Goal: Find specific page/section: Find specific page/section

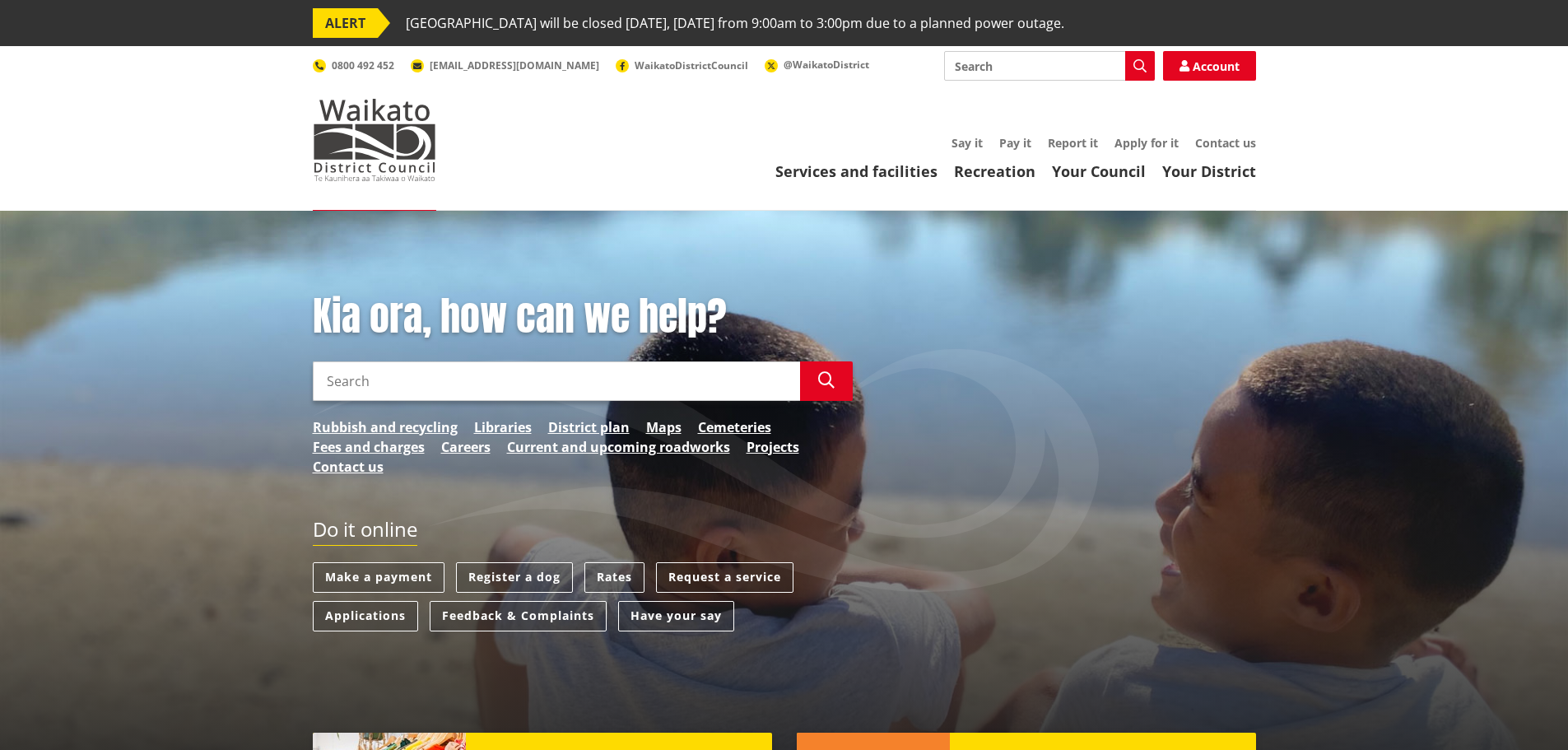
click at [348, 382] on input "Search" at bounding box center [557, 381] width 487 height 39
type input "map viewer"
click at [825, 384] on icon "button" at bounding box center [826, 380] width 16 height 16
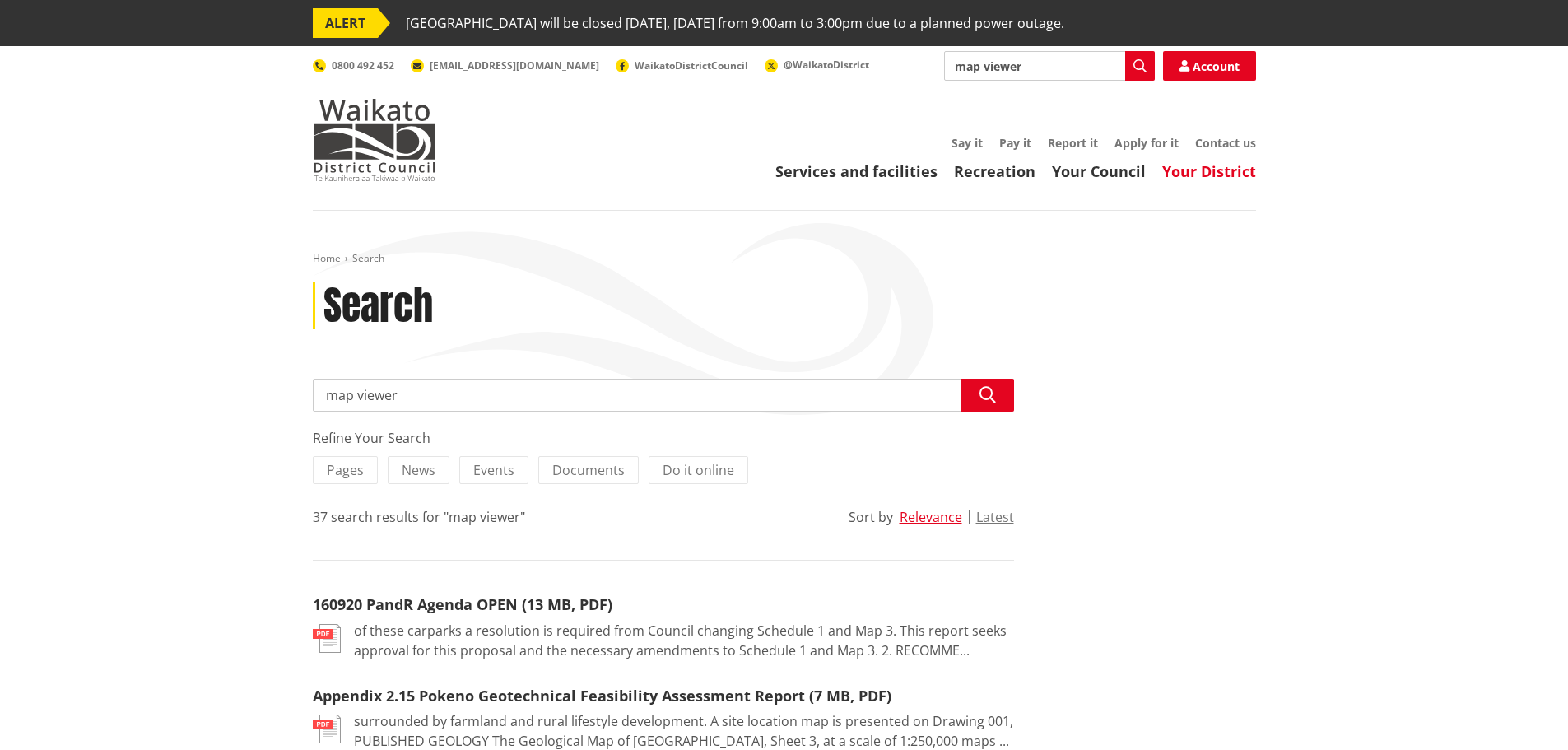
click at [1205, 172] on link "Your District" at bounding box center [1210, 171] width 94 height 20
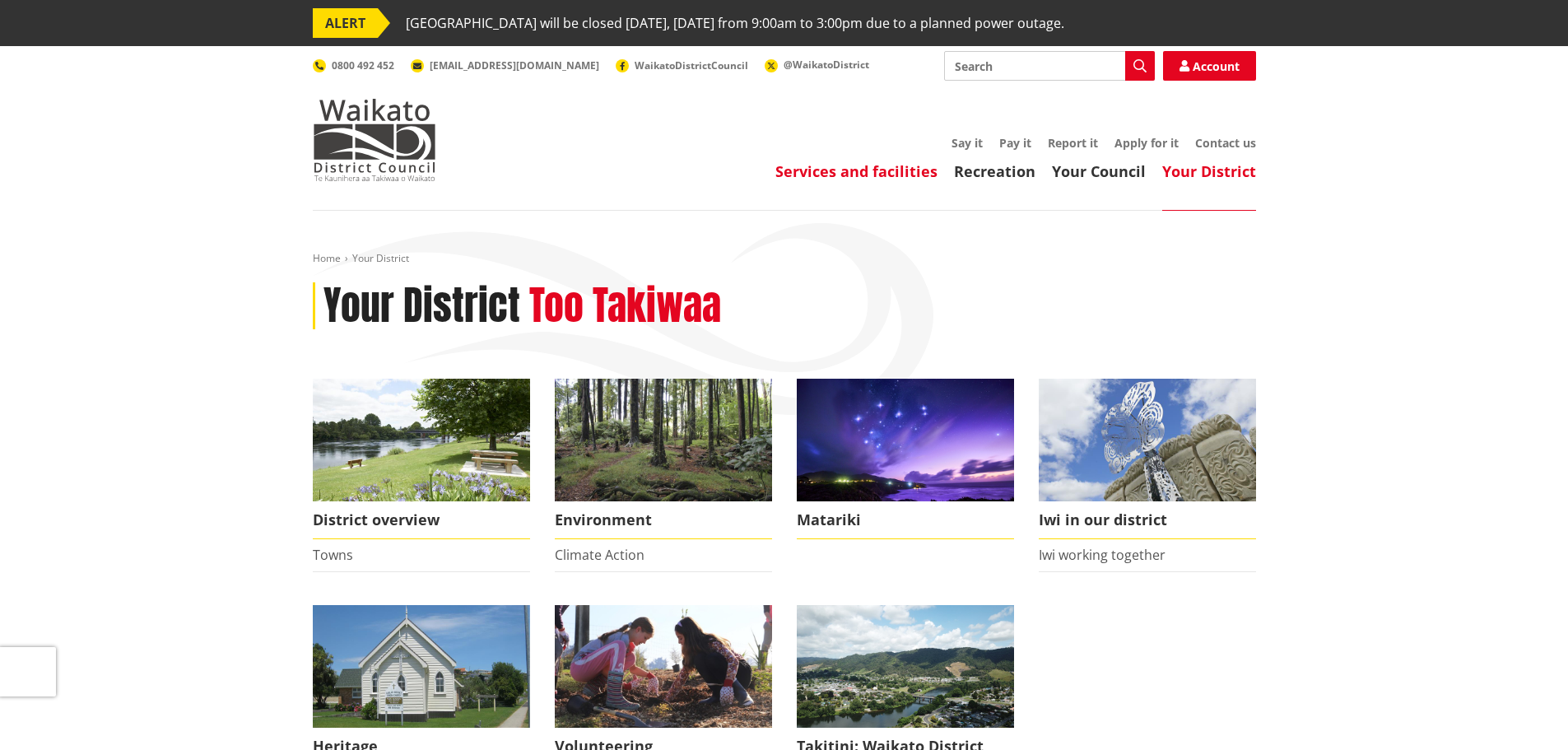
click at [894, 174] on link "Services and facilities" at bounding box center [857, 171] width 162 height 20
